Goal: Task Accomplishment & Management: Complete application form

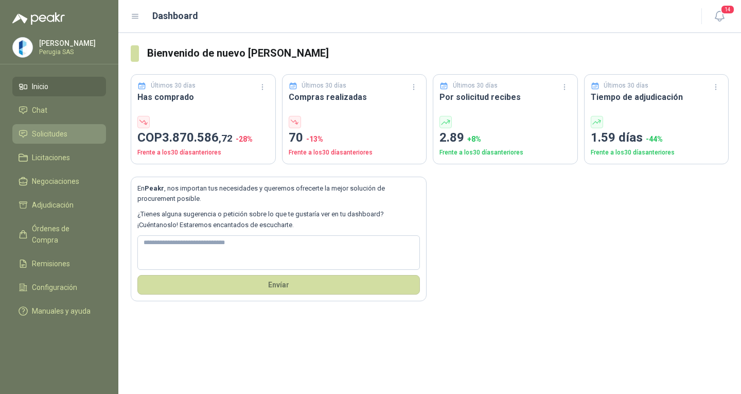
click at [51, 132] on span "Solicitudes" at bounding box center [50, 133] width 36 height 11
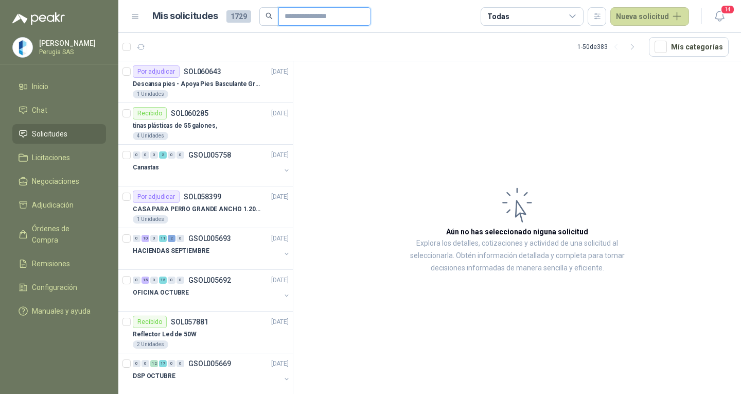
click at [292, 19] on input "text" at bounding box center [321, 16] width 72 height 17
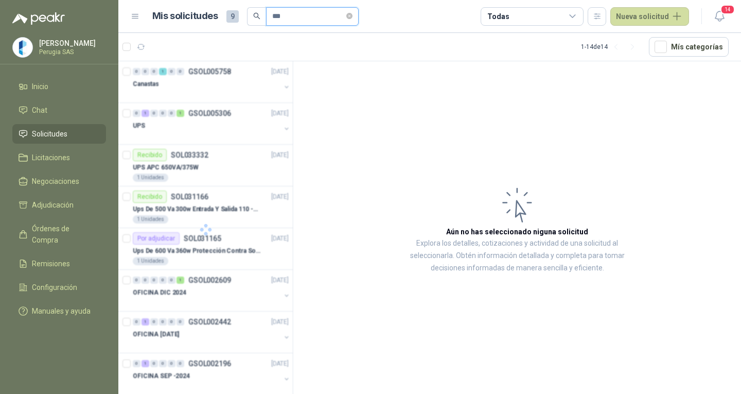
type input "***"
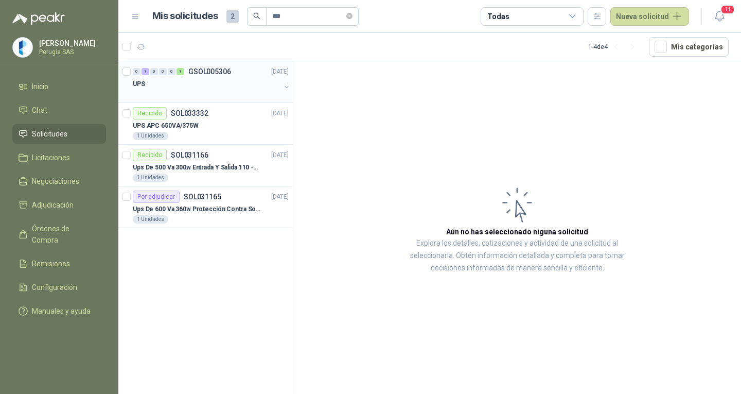
click at [218, 82] on div "UPS" at bounding box center [207, 84] width 148 height 12
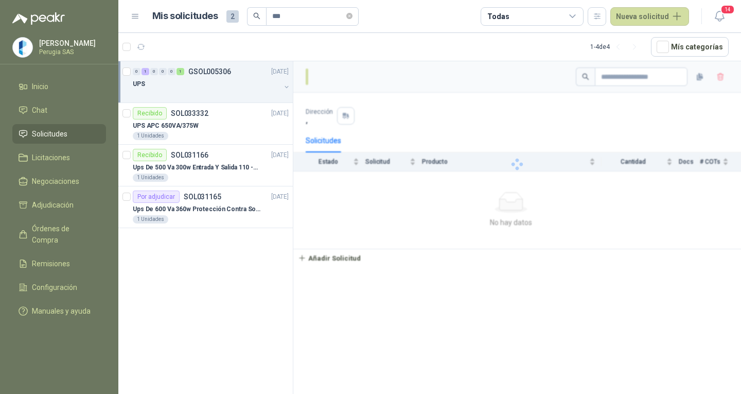
click at [218, 82] on div "UPS" at bounding box center [207, 84] width 148 height 12
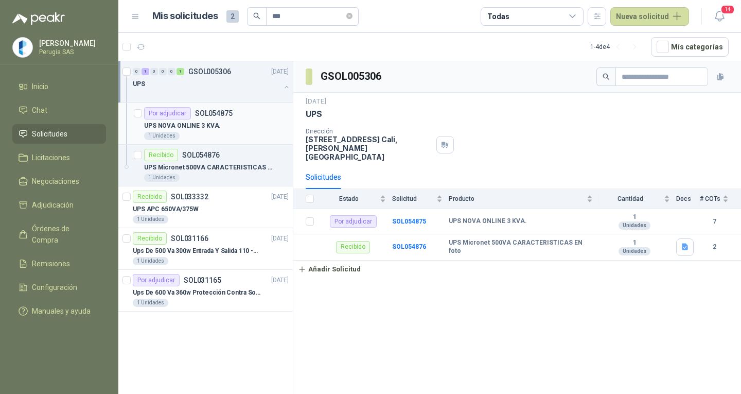
click at [223, 116] on p "SOL054875" at bounding box center [214, 113] width 38 height 7
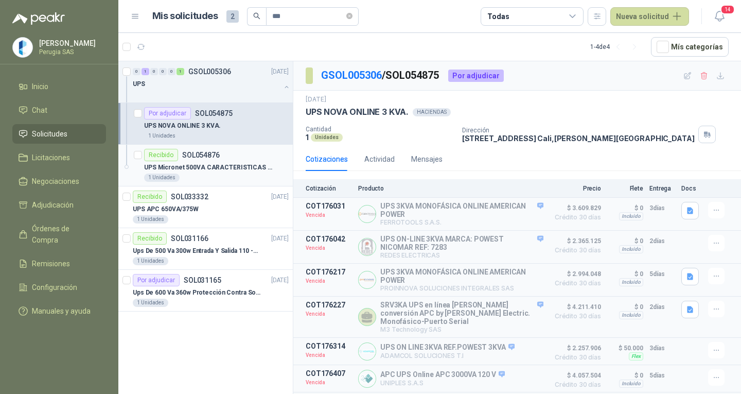
click at [208, 170] on p "UPS Micronet 500VA CARACTERISTICAS EN foto" at bounding box center [208, 168] width 128 height 10
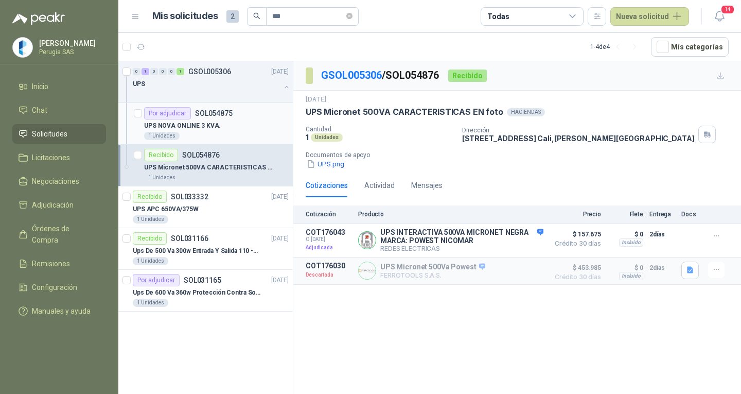
click at [234, 109] on div "Por adjudicar SOL054875" at bounding box center [216, 113] width 145 height 12
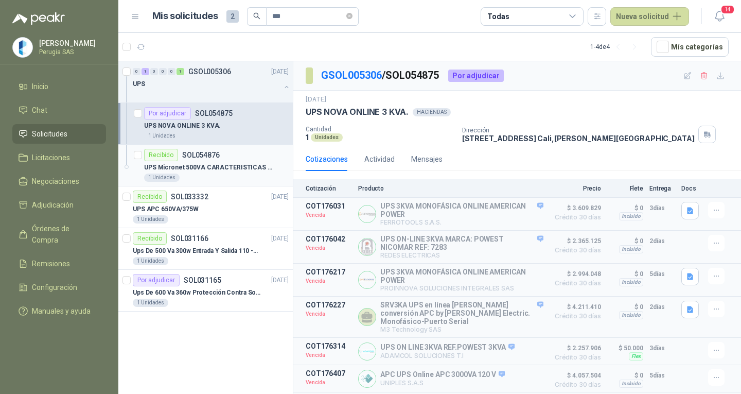
click at [228, 166] on p "UPS Micronet 500VA CARACTERISTICAS EN foto" at bounding box center [208, 168] width 128 height 10
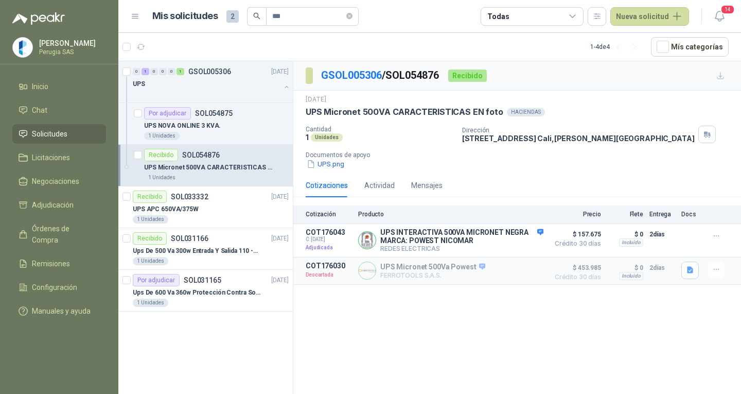
click at [209, 165] on p "UPS Micronet 500VA CARACTERISTICAS EN foto" at bounding box center [208, 168] width 128 height 10
click at [213, 208] on div "UPS APC 650VA/375W" at bounding box center [211, 209] width 156 height 12
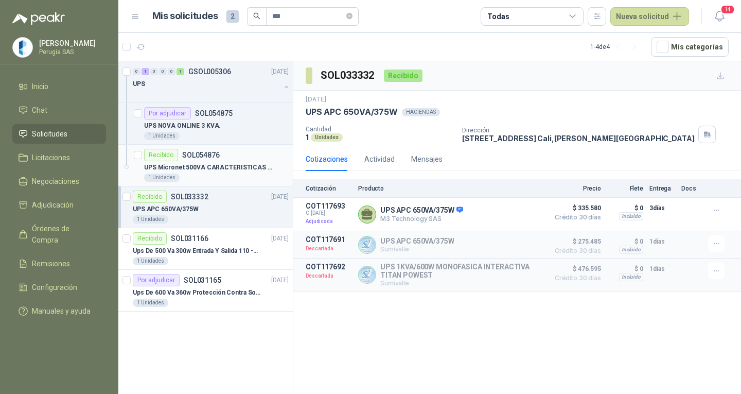
click at [216, 172] on div "UPS Micronet 500VA CARACTERISTICAS EN foto" at bounding box center [216, 167] width 145 height 12
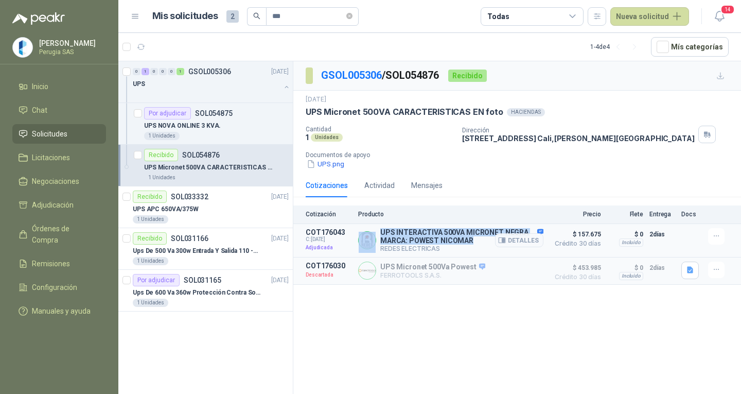
drag, startPoint x: 473, startPoint y: 240, endPoint x: 372, endPoint y: 233, distance: 101.6
click at [372, 233] on div "UPS INTERACTIVA 500VA MICRONET NEGRA MARCA: POWEST NICOMAR REDES ELECTRICAS Det…" at bounding box center [450, 240] width 185 height 25
copy div "UPS INTERACTIVA 500VA MICRONET NEGRA MARCA: POWEST NICOMAR"
click at [635, 20] on button "Nueva solicitud" at bounding box center [649, 16] width 79 height 19
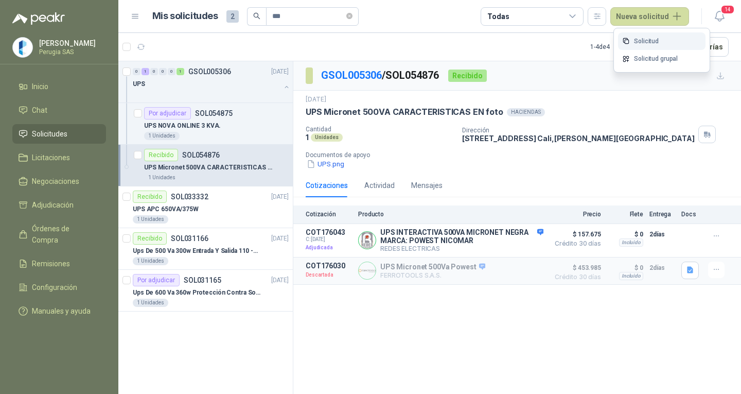
click at [647, 40] on link "Solicitud" at bounding box center [661, 41] width 87 height 18
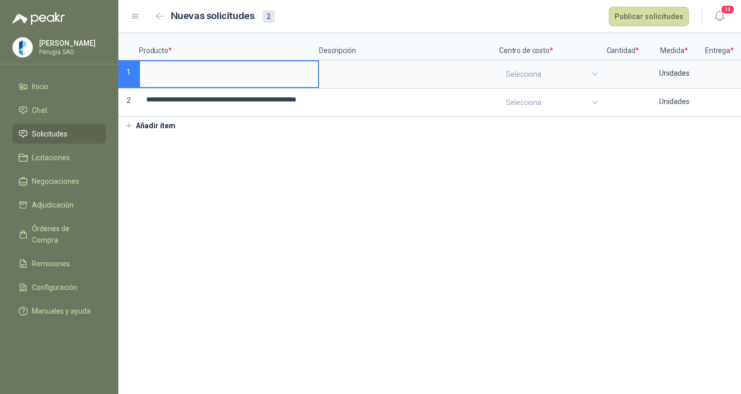
scroll to position [0, 94]
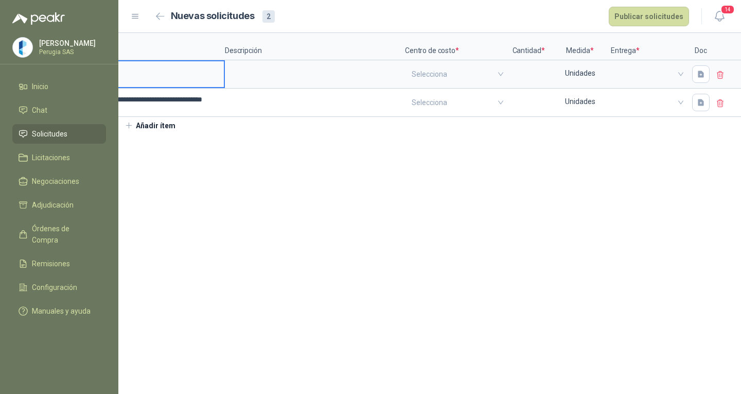
click at [719, 79] on icon at bounding box center [720, 75] width 6 height 7
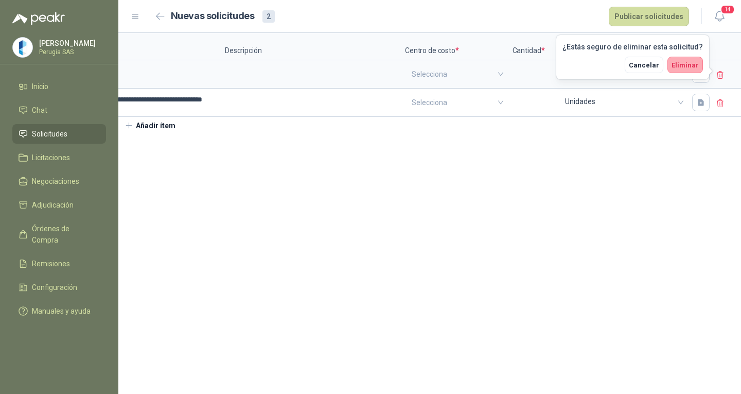
click at [692, 66] on span "Eliminar" at bounding box center [685, 65] width 27 height 8
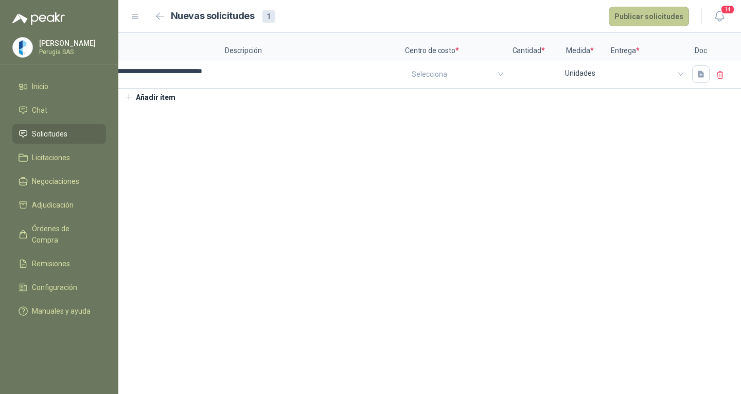
click at [639, 15] on button "Publicar solicitudes" at bounding box center [649, 17] width 80 height 20
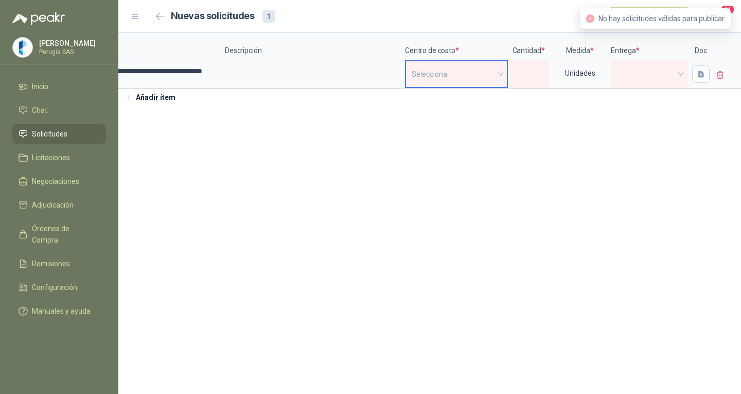
click at [444, 74] on input "search" at bounding box center [457, 74] width 90 height 26
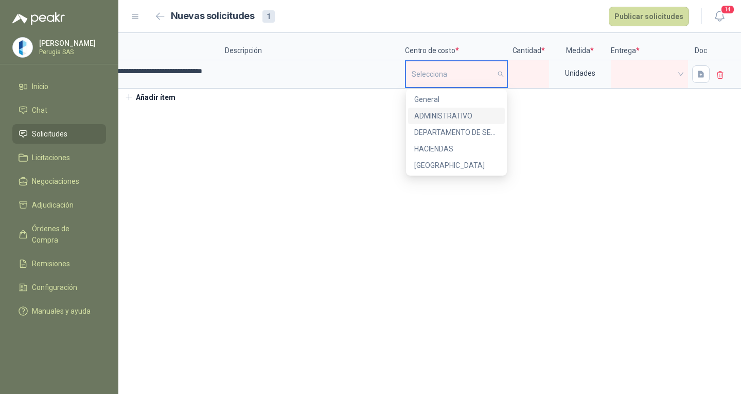
click at [444, 113] on div "ADMINISTRATIVO" at bounding box center [456, 115] width 84 height 11
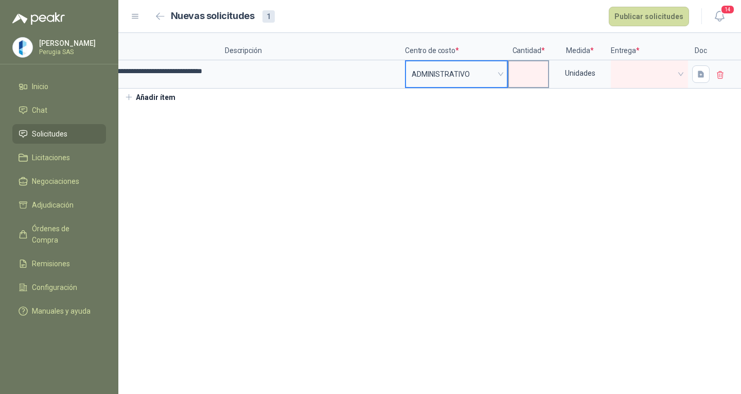
click at [540, 68] on input at bounding box center [528, 71] width 39 height 20
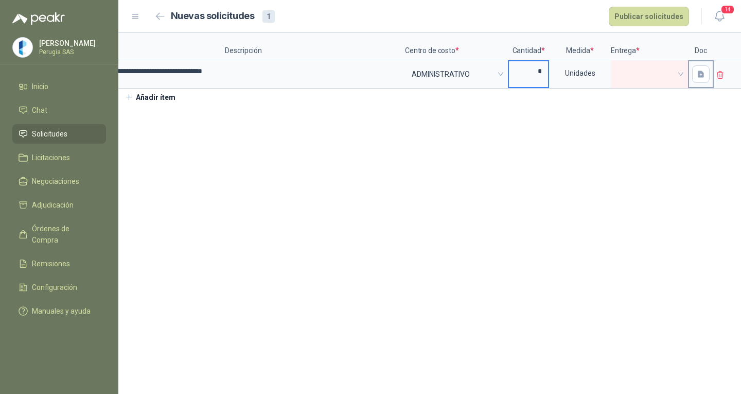
type input "*"
click at [689, 78] on div at bounding box center [701, 74] width 24 height 26
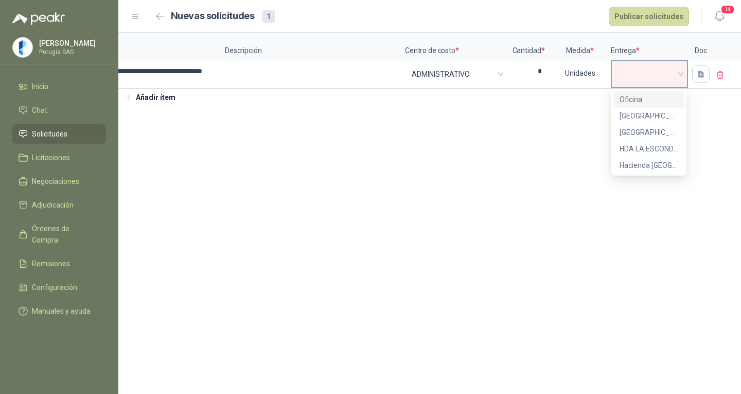
click at [680, 73] on span at bounding box center [650, 73] width 64 height 15
click at [639, 94] on div "Oficina" at bounding box center [649, 99] width 59 height 11
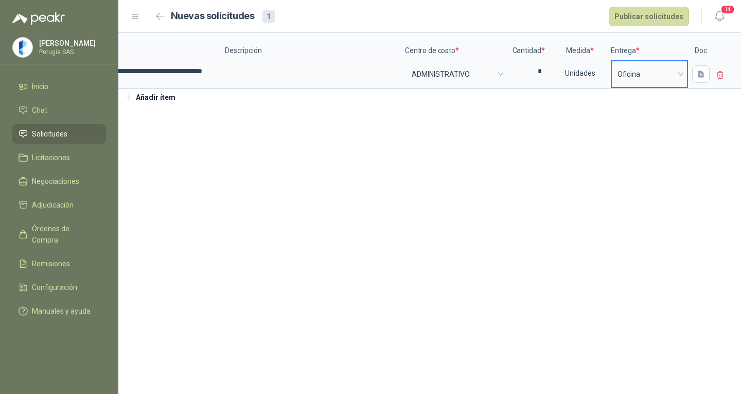
scroll to position [0, 0]
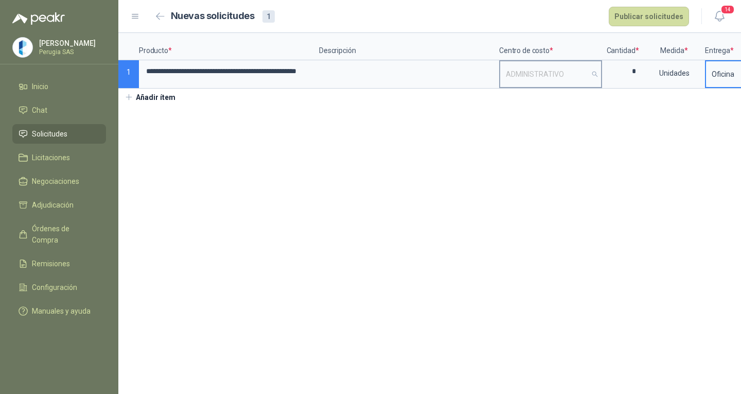
click at [572, 73] on span "ADMINISTRATIVO" at bounding box center [551, 73] width 90 height 15
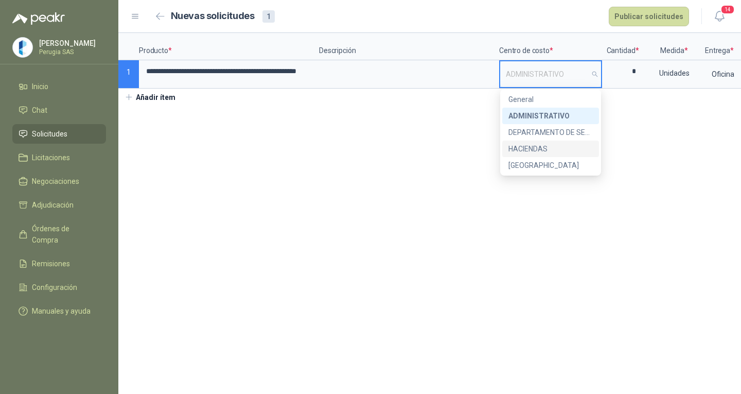
click at [551, 149] on div "HACIENDAS" at bounding box center [550, 148] width 84 height 11
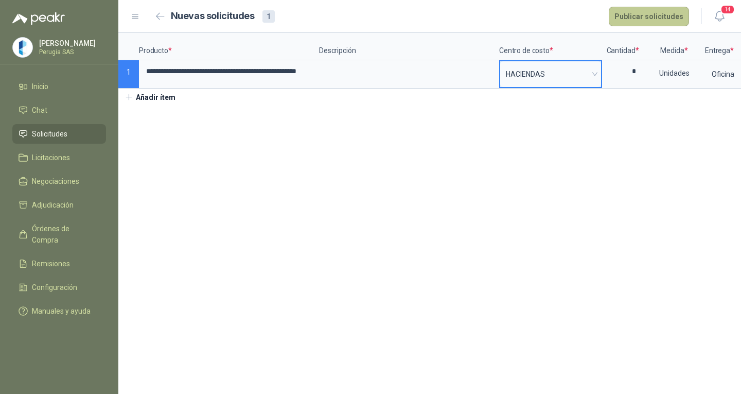
click at [639, 8] on button "Publicar solicitudes" at bounding box center [649, 17] width 80 height 20
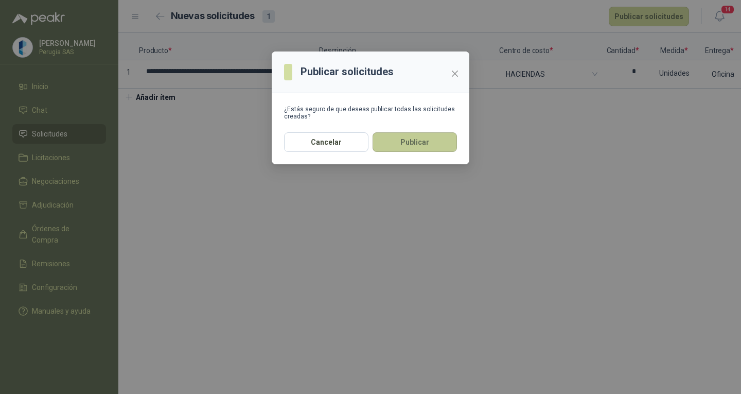
click at [422, 148] on button "Publicar" at bounding box center [415, 142] width 84 height 20
